Goal: Task Accomplishment & Management: Use online tool/utility

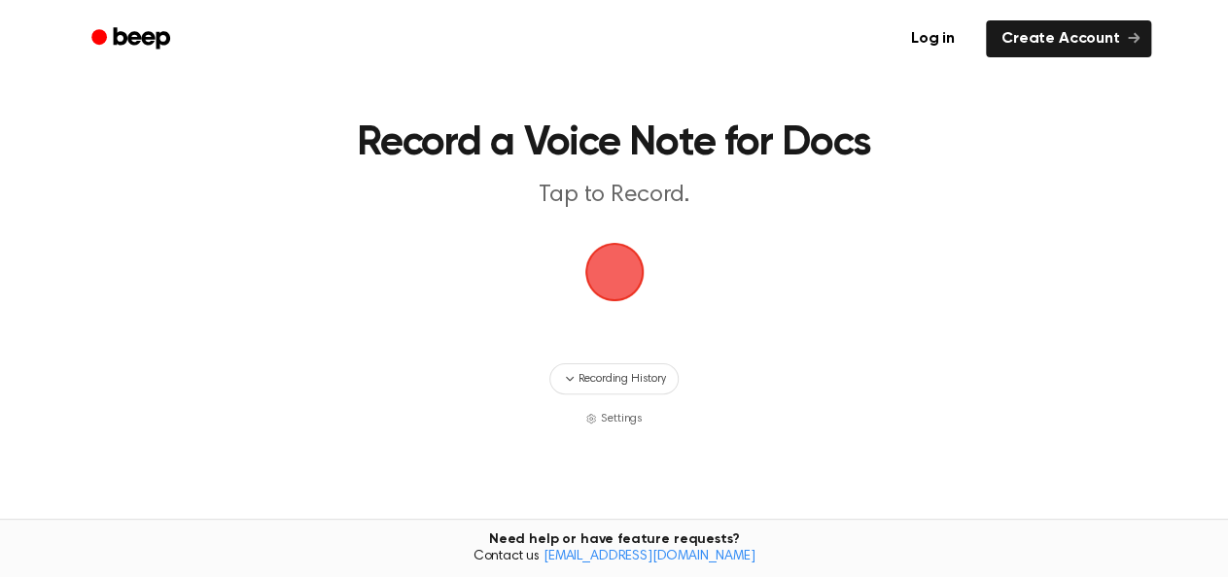
click at [598, 256] on span "button" at bounding box center [613, 272] width 63 height 63
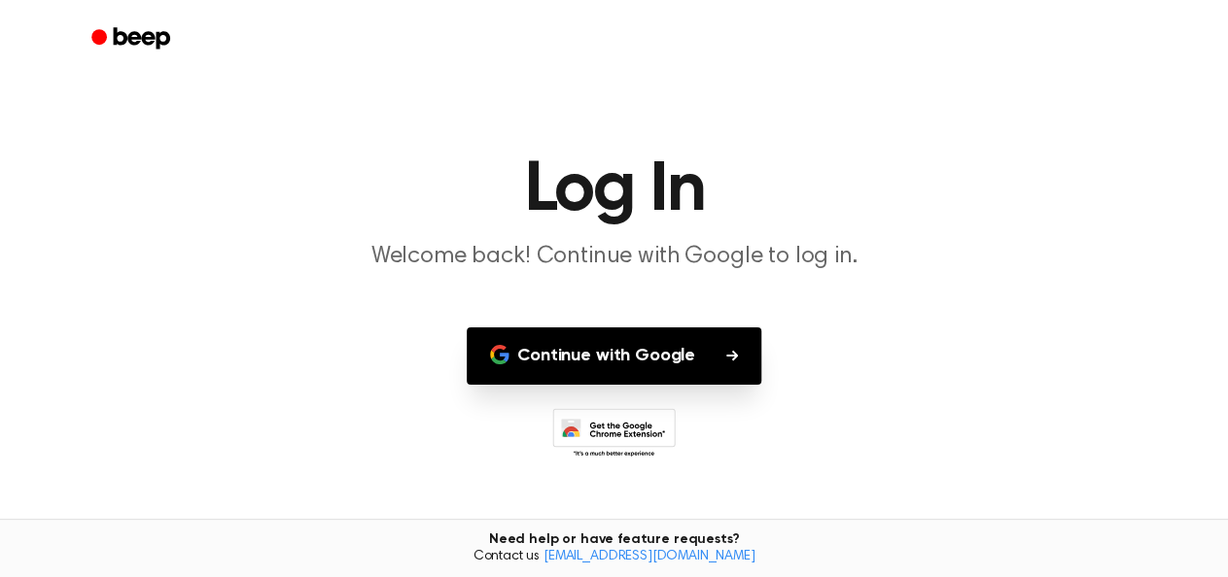
scroll to position [5, 0]
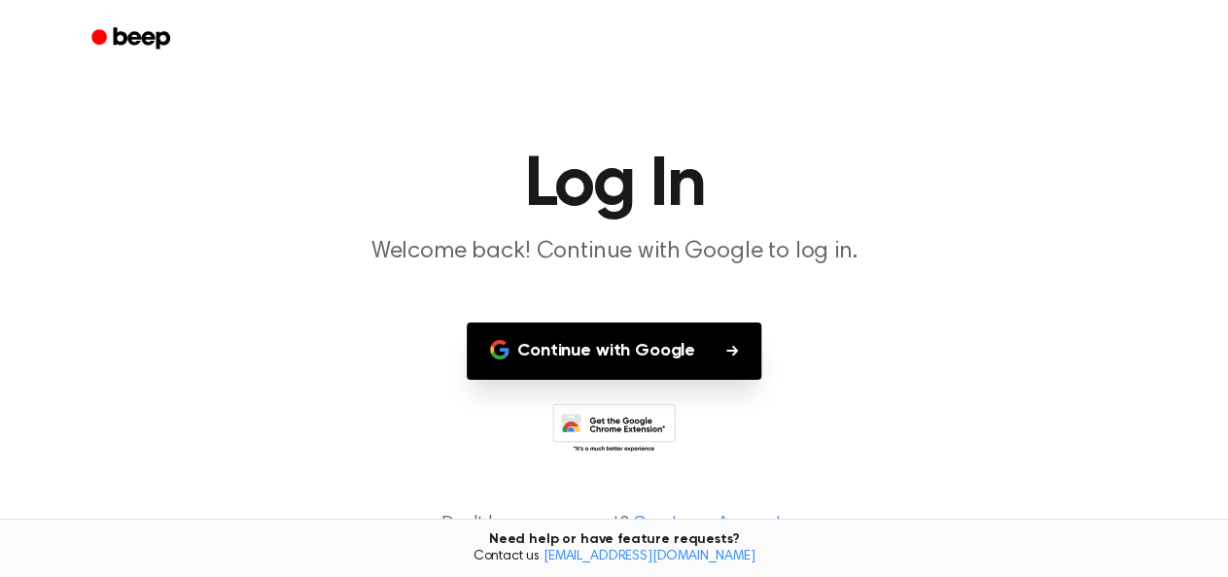
click at [687, 343] on button "Continue with Google" at bounding box center [614, 351] width 295 height 57
click at [731, 346] on icon "button" at bounding box center [732, 350] width 12 height 11
click at [739, 346] on button "Continue with Google" at bounding box center [614, 351] width 295 height 57
